Goal: Find specific fact: Find specific fact

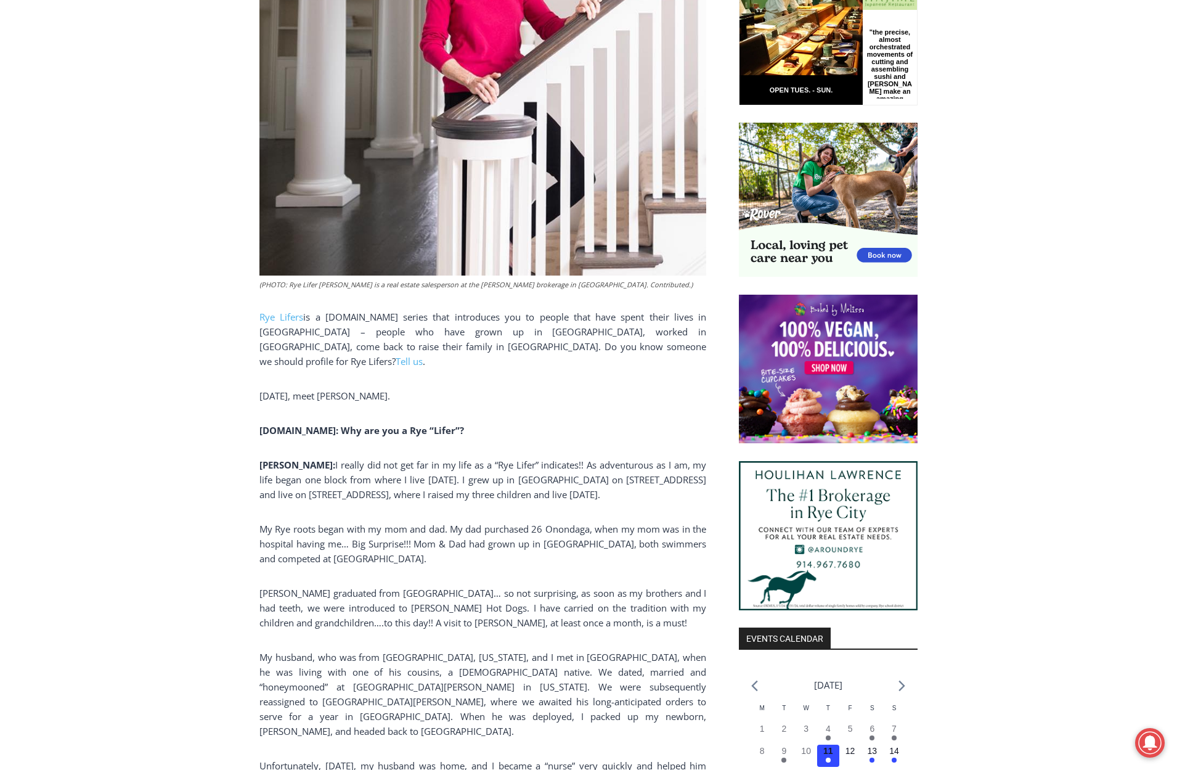
scroll to position [740, 0]
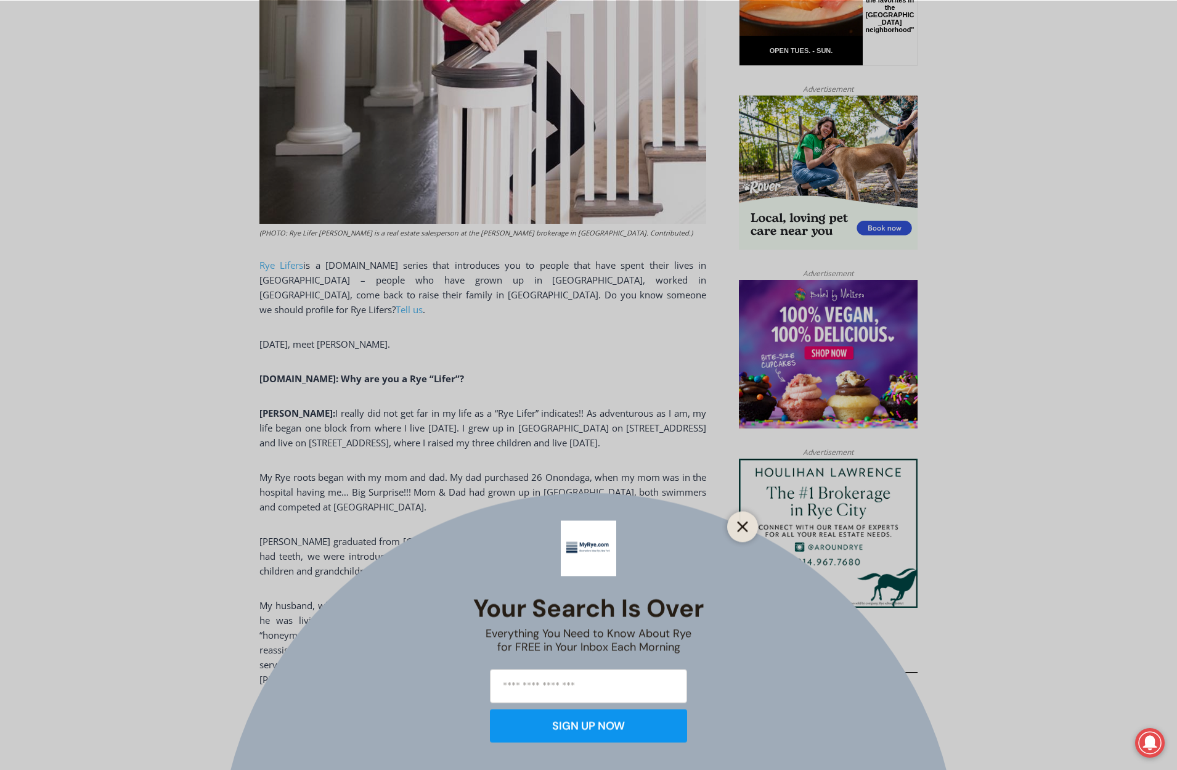
click at [737, 524] on icon "Close" at bounding box center [742, 526] width 11 height 11
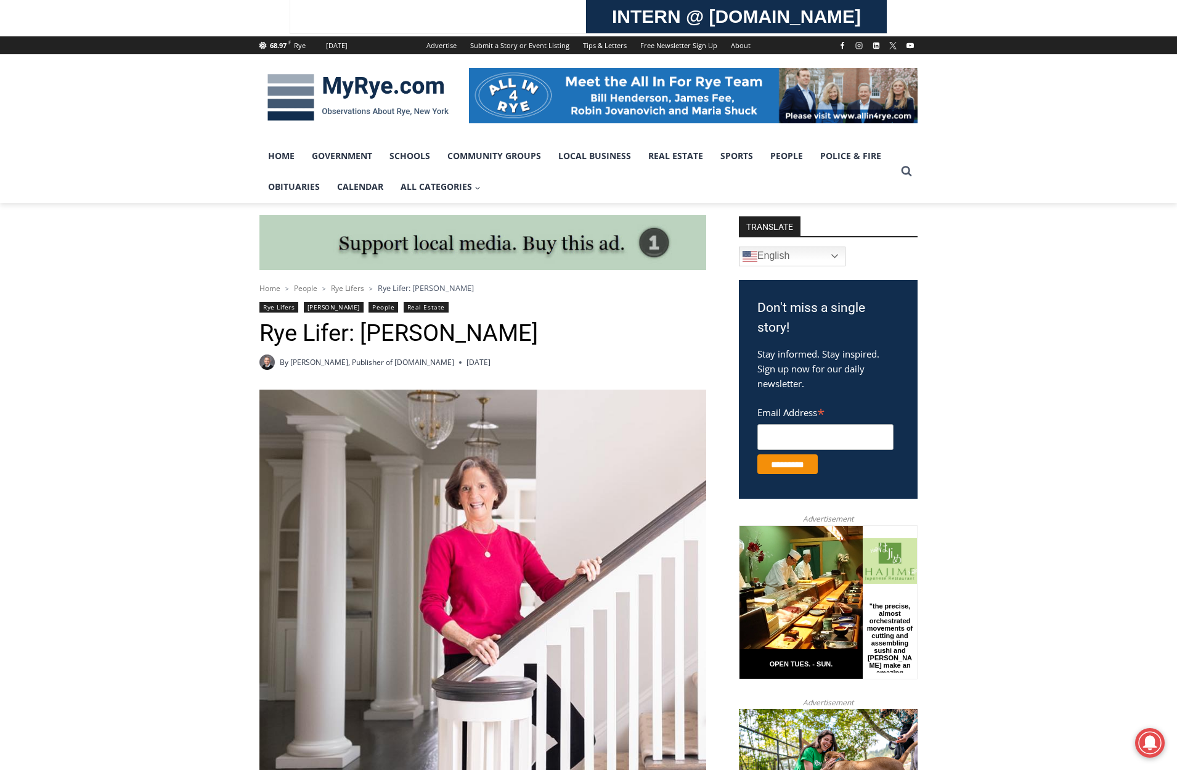
scroll to position [123, 0]
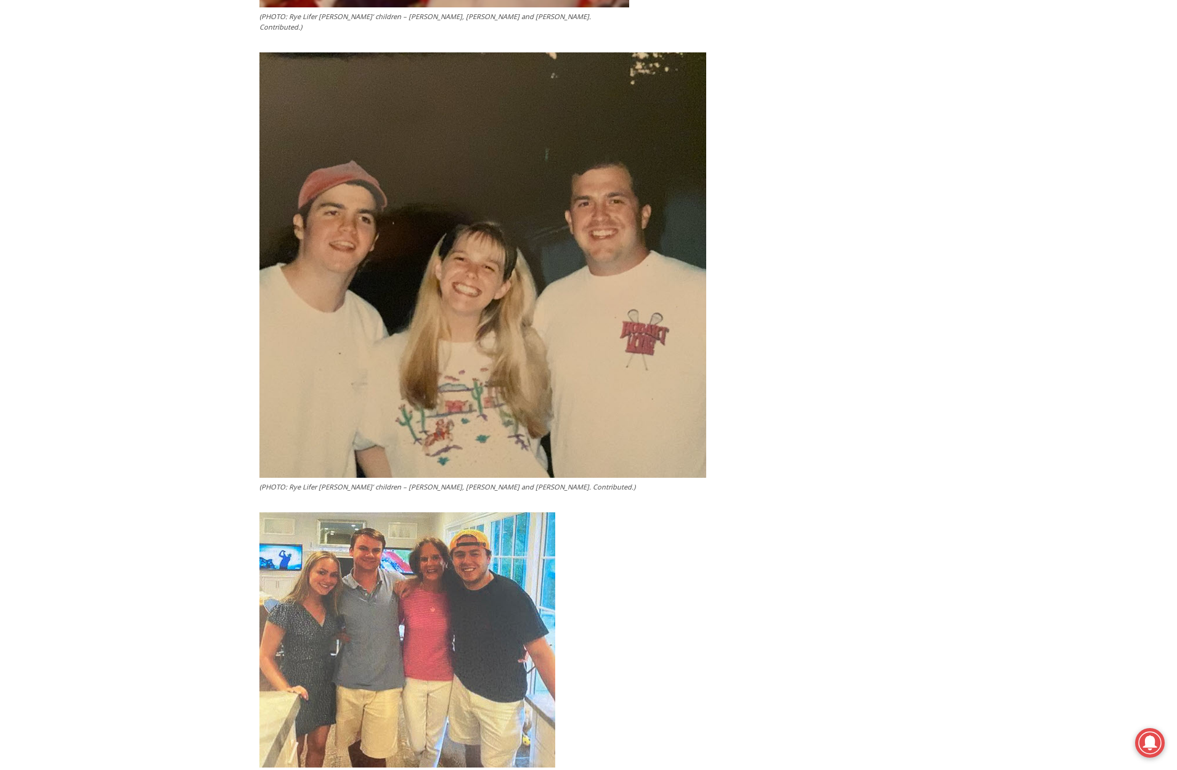
scroll to position [2564, 0]
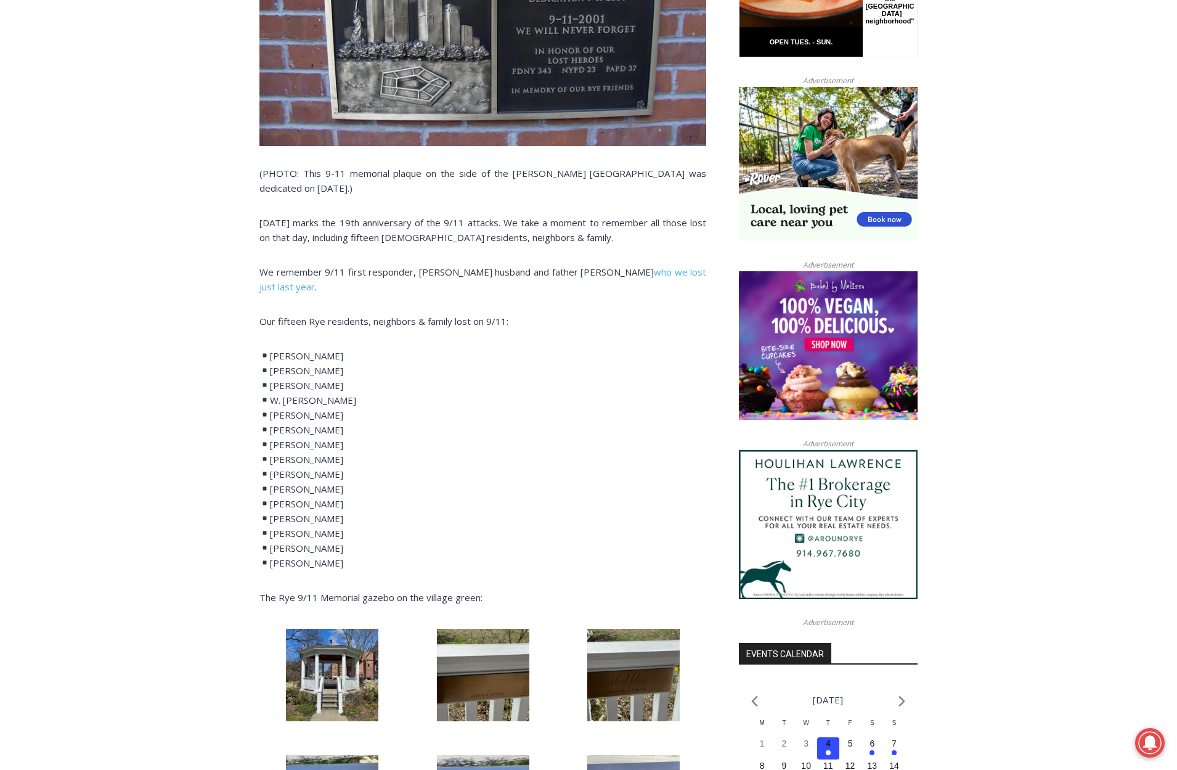
scroll to position [740, 0]
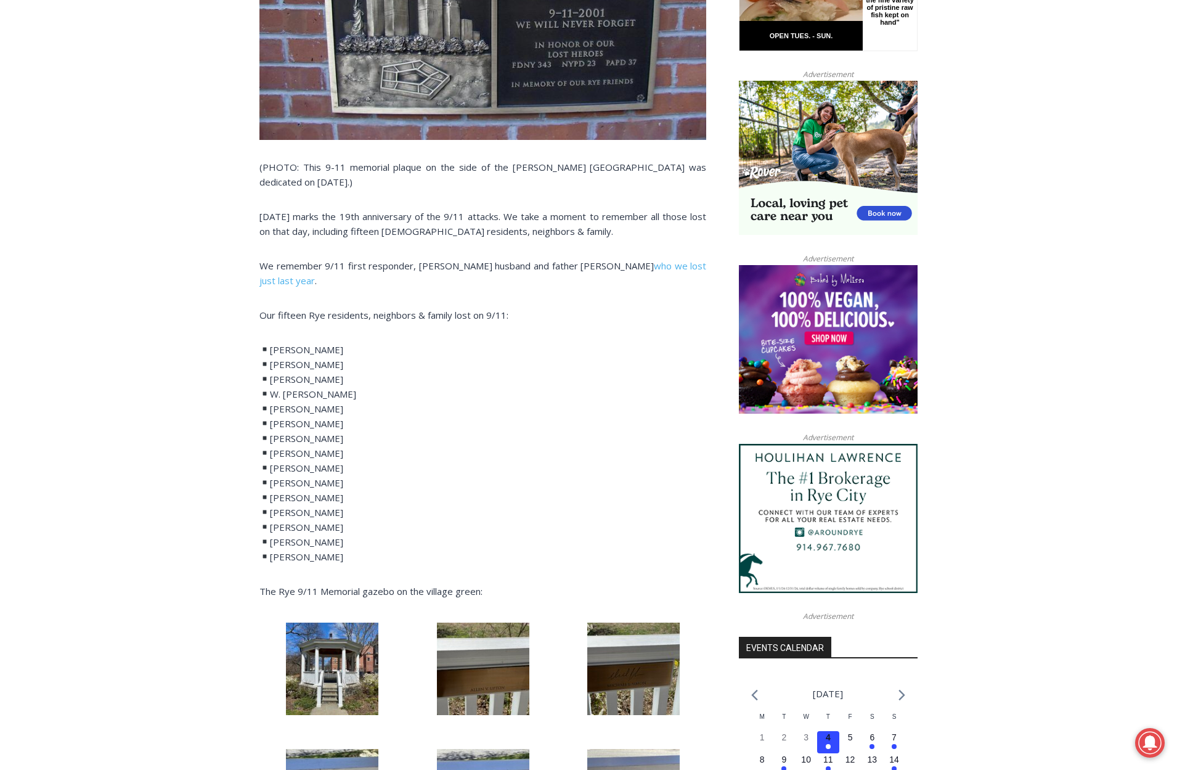
drag, startPoint x: 271, startPoint y: 426, endPoint x: 341, endPoint y: 423, distance: 69.7
click at [341, 423] on p "Thomas Crotty Benjamin Fisher Yugi Goya W. Ward Haynes Takashi Kinoshita Gary E…" at bounding box center [482, 453] width 447 height 222
copy p "Teddy Maloney"
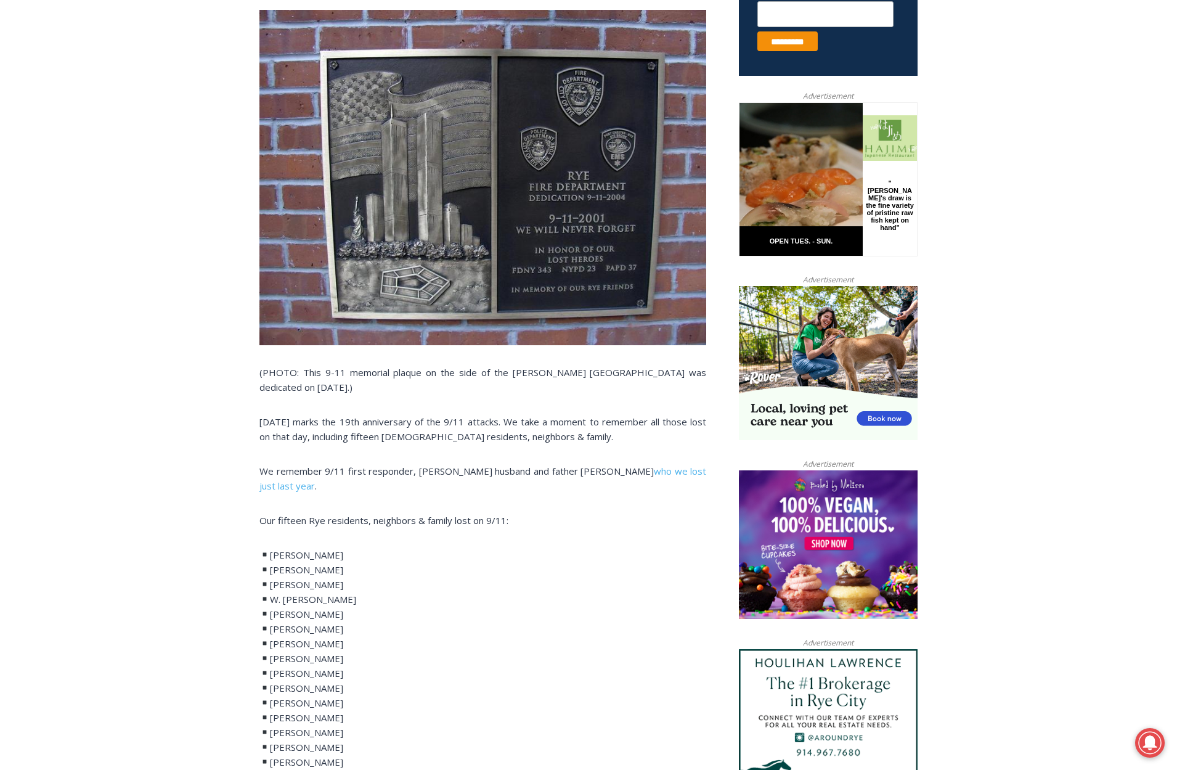
scroll to position [555, 0]
